Goal: Task Accomplishment & Management: Manage account settings

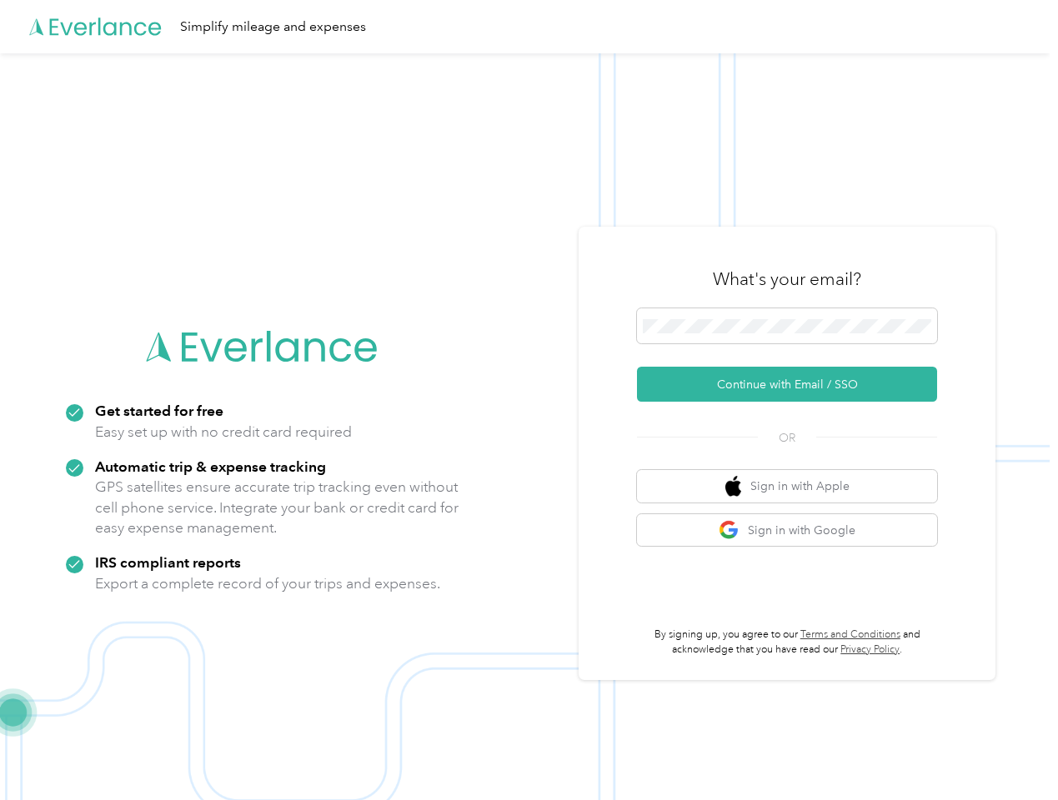
click at [528, 400] on img at bounding box center [524, 453] width 1049 height 800
click at [528, 27] on div "Simplify mileage and expenses" at bounding box center [524, 26] width 1049 height 53
click at [794, 384] on button "Continue with Email / SSO" at bounding box center [787, 384] width 300 height 35
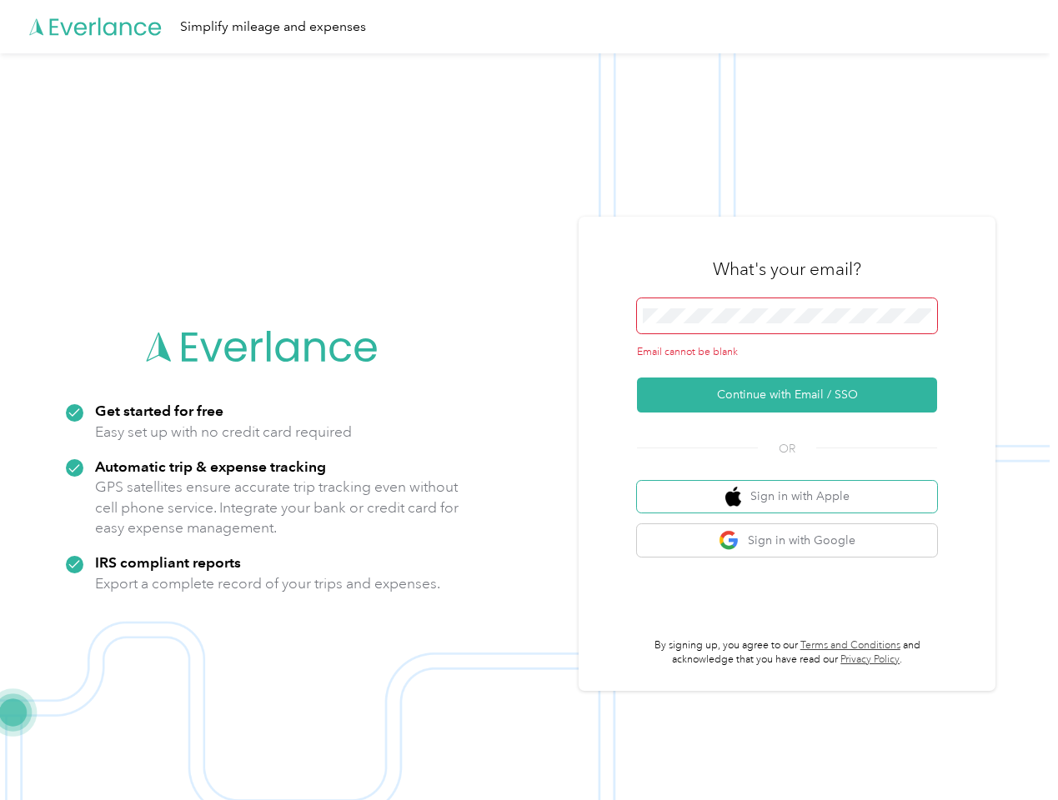
click at [794, 486] on button "Sign in with Apple" at bounding box center [787, 497] width 300 height 33
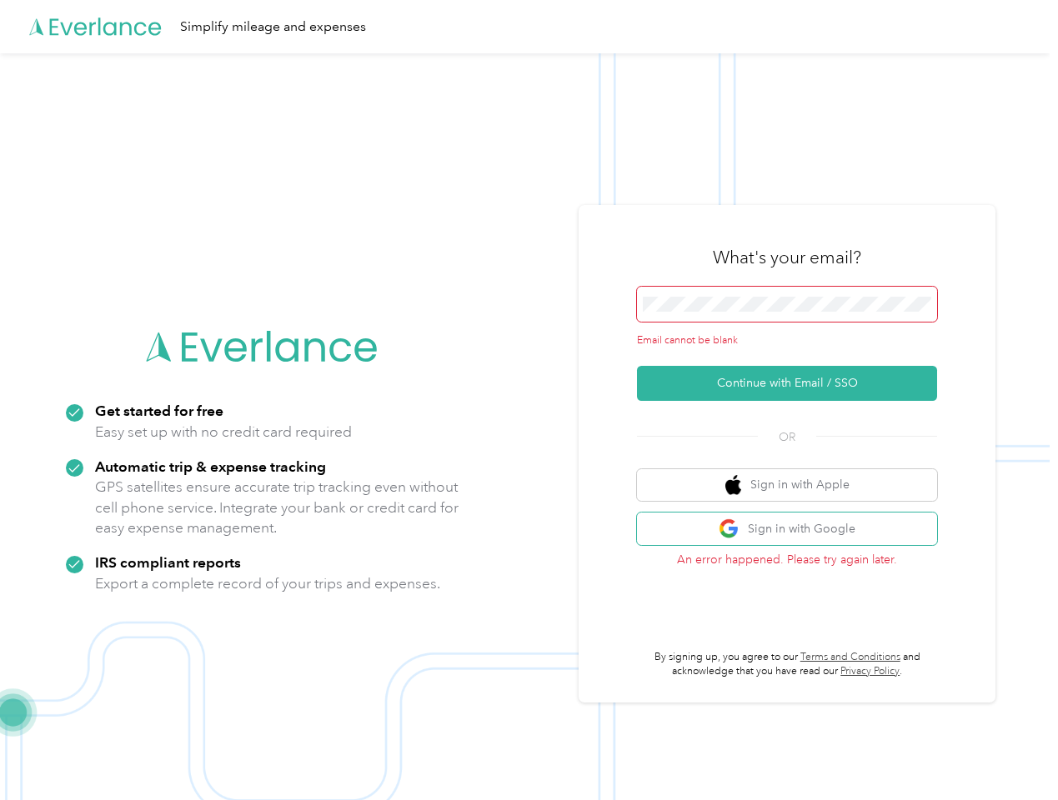
click at [794, 530] on button "Sign in with Google" at bounding box center [787, 529] width 300 height 33
